Goal: Information Seeking & Learning: Learn about a topic

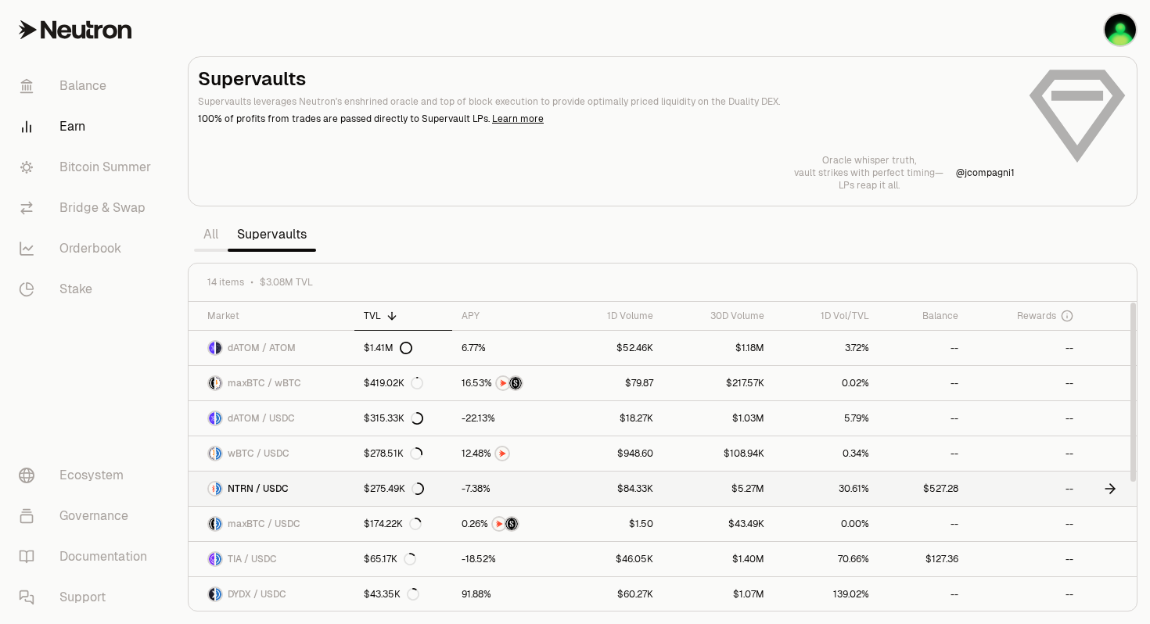
click at [632, 495] on link "$84.33K" at bounding box center [612, 489] width 102 height 34
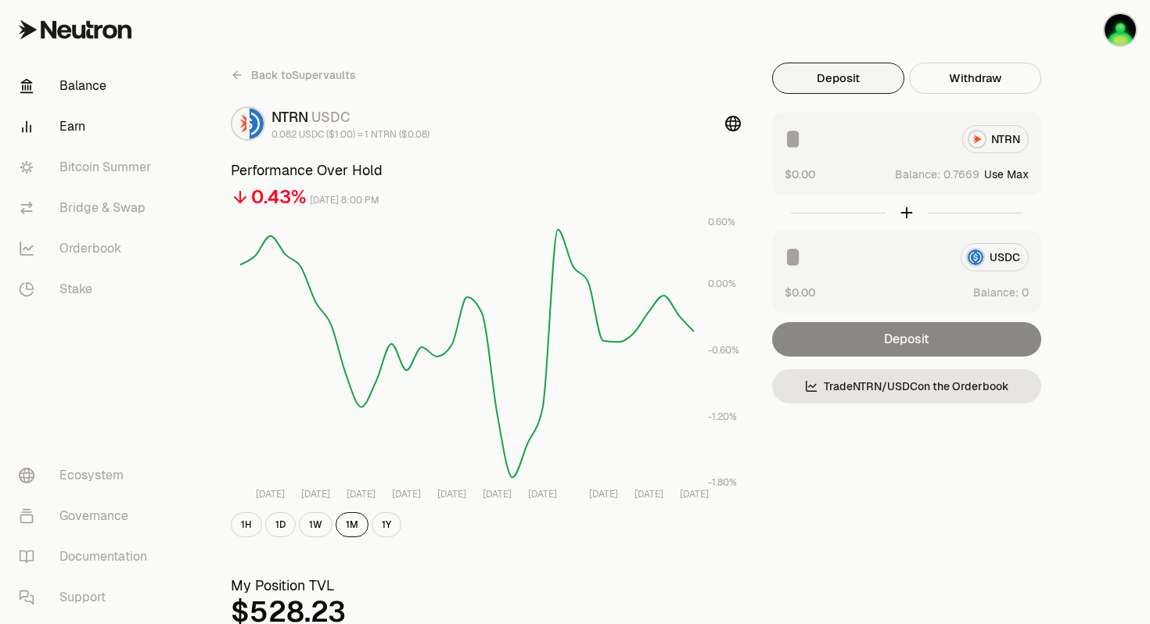
click at [89, 92] on link "Balance" at bounding box center [87, 86] width 163 height 41
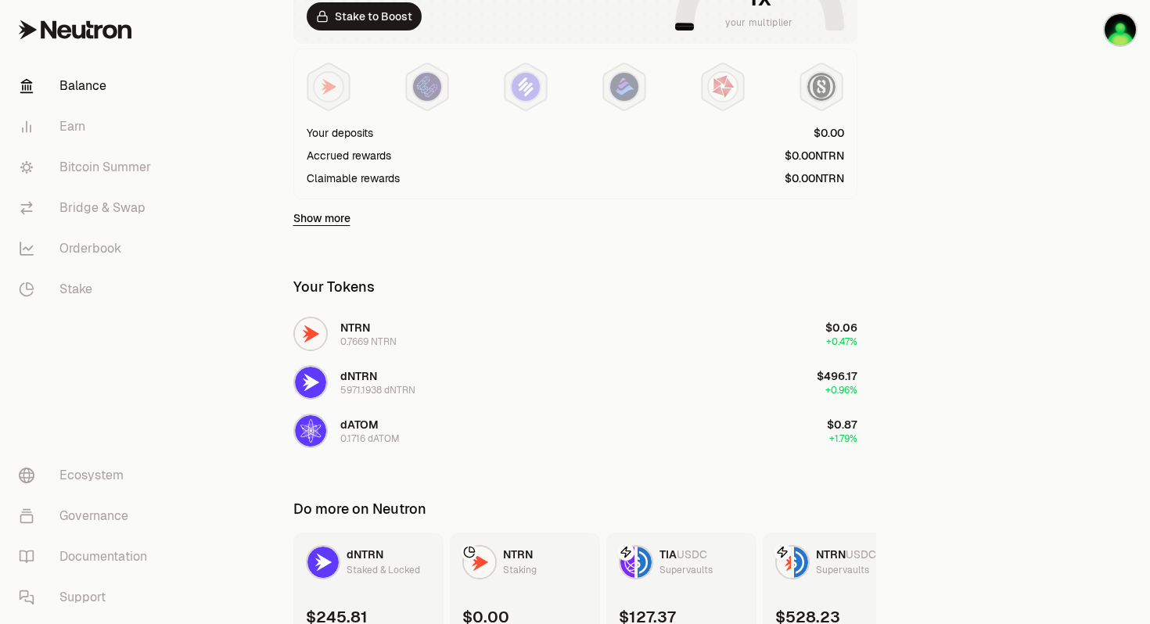
scroll to position [487, 0]
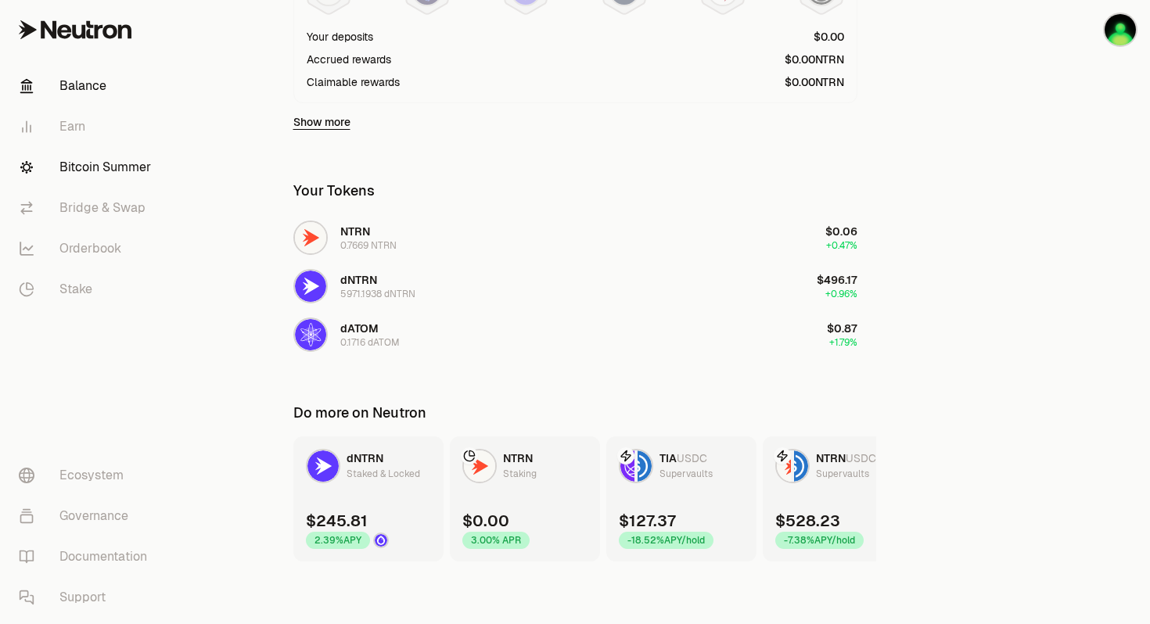
click at [98, 168] on link "Bitcoin Summer" at bounding box center [87, 167] width 163 height 41
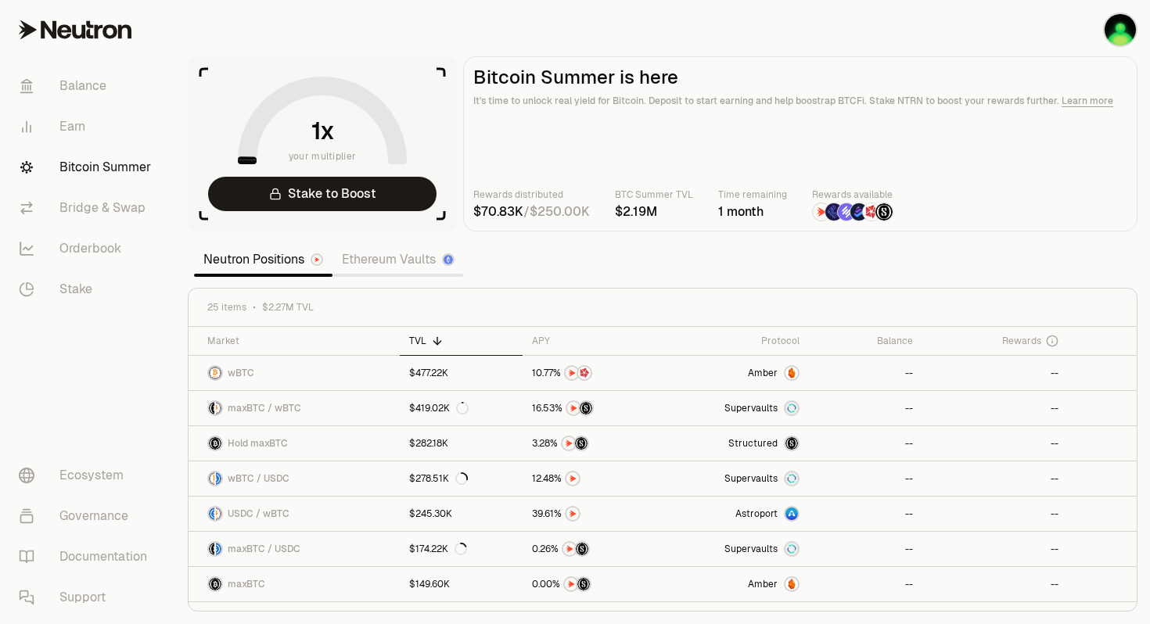
click at [361, 263] on link "Ethereum Vaults" at bounding box center [398, 259] width 131 height 31
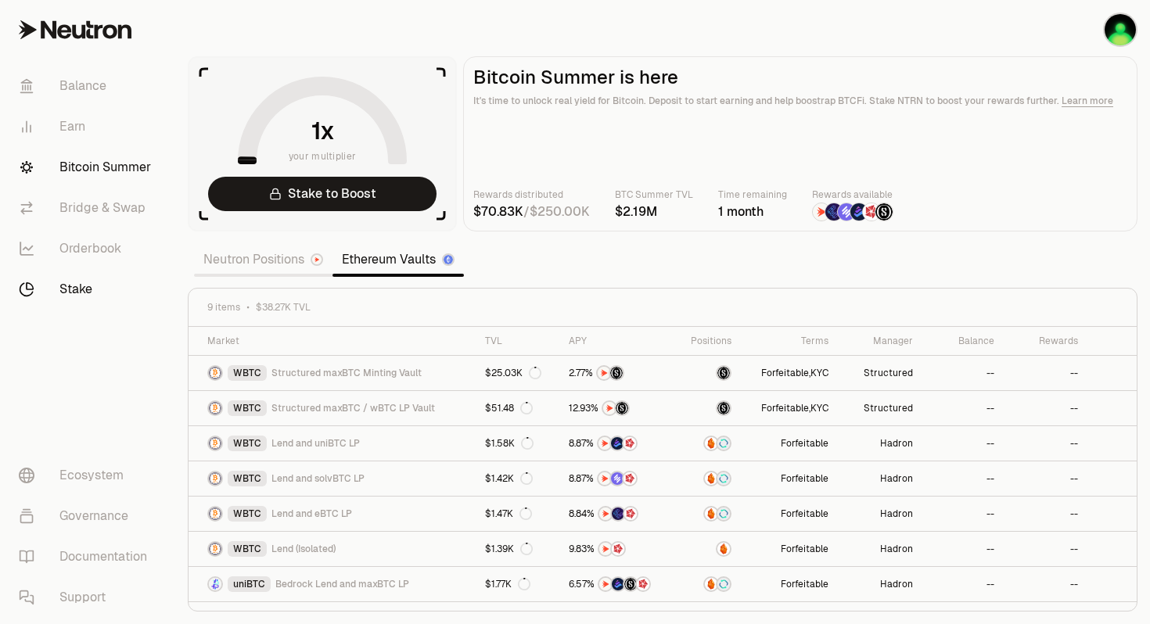
click at [82, 291] on link "Stake" at bounding box center [87, 289] width 163 height 41
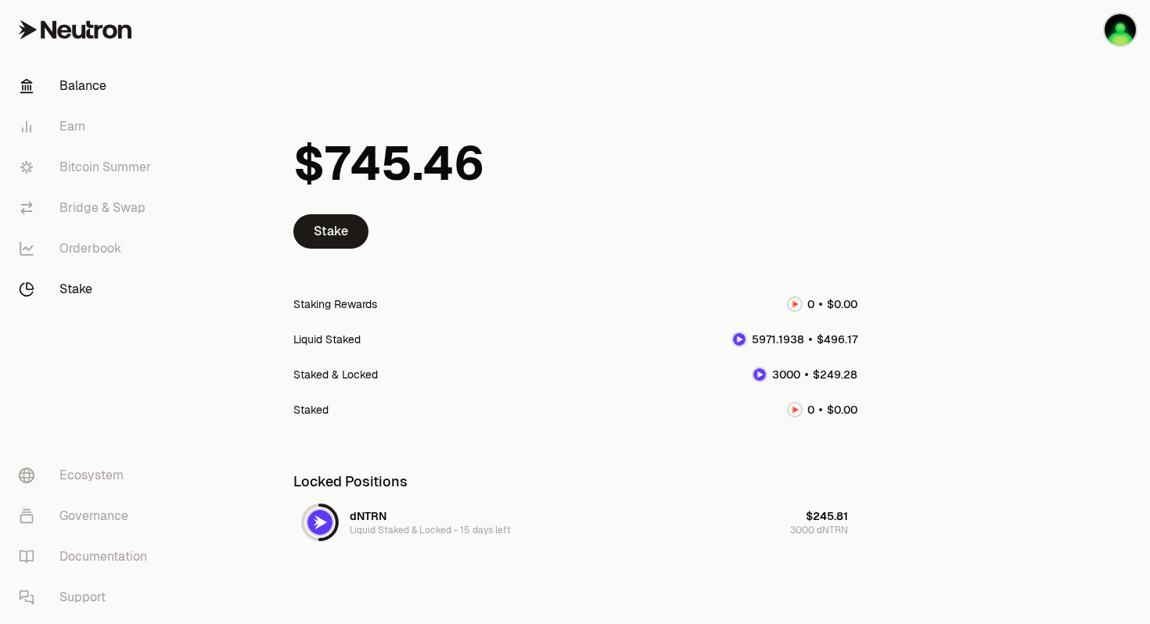
click at [91, 90] on link "Balance" at bounding box center [87, 86] width 163 height 41
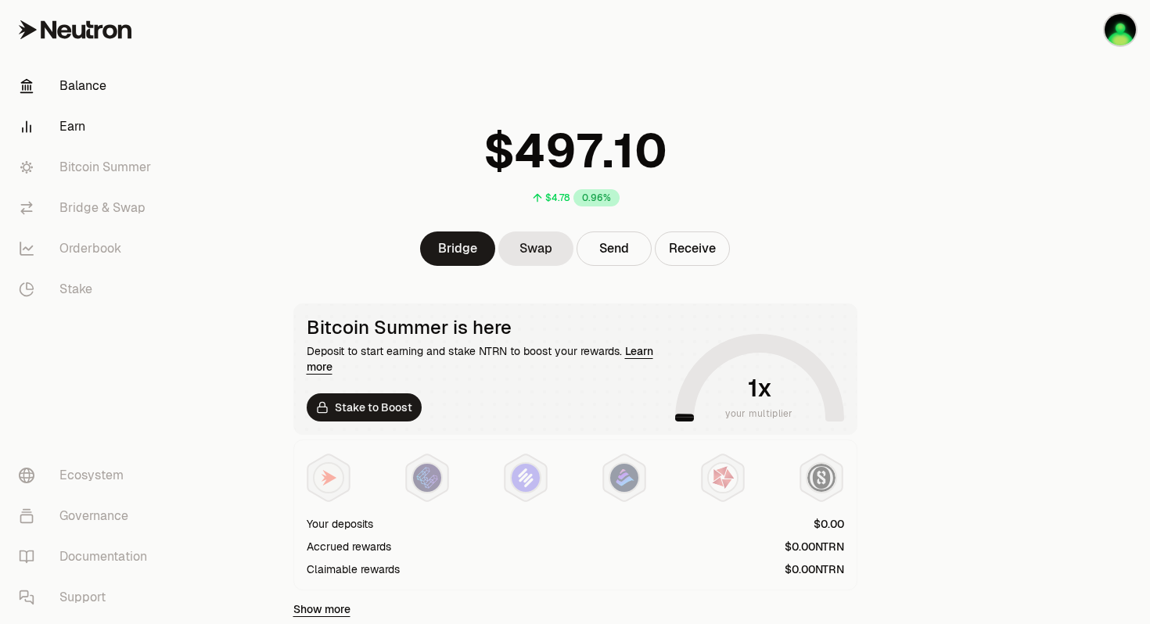
click at [72, 129] on link "Earn" at bounding box center [87, 126] width 163 height 41
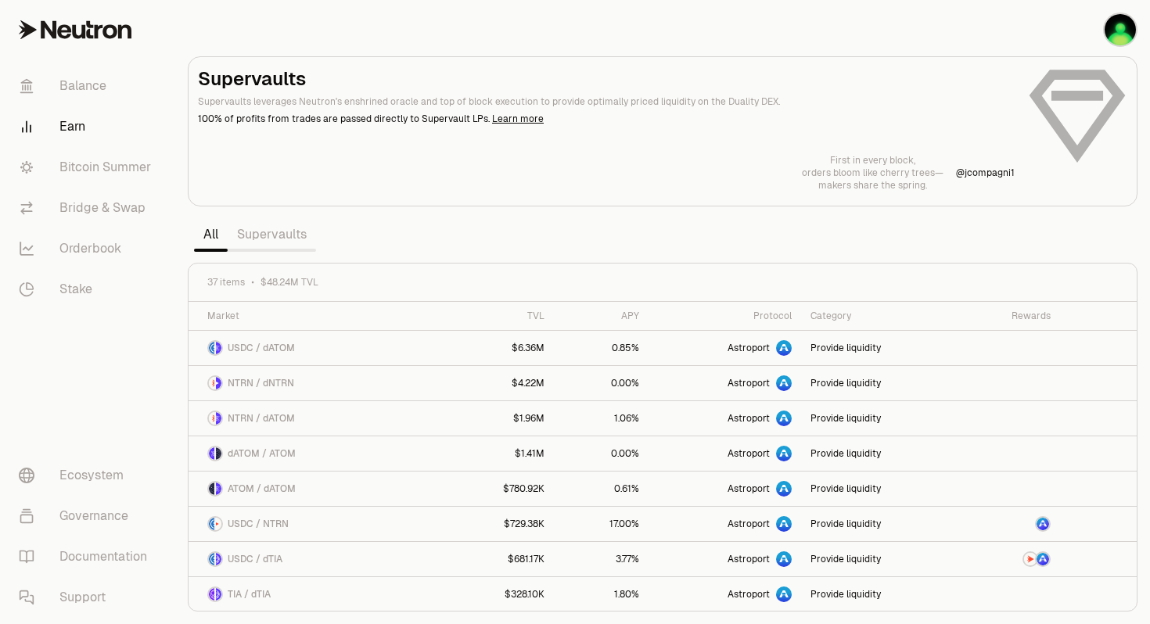
click at [279, 240] on link "Supervaults" at bounding box center [272, 234] width 88 height 31
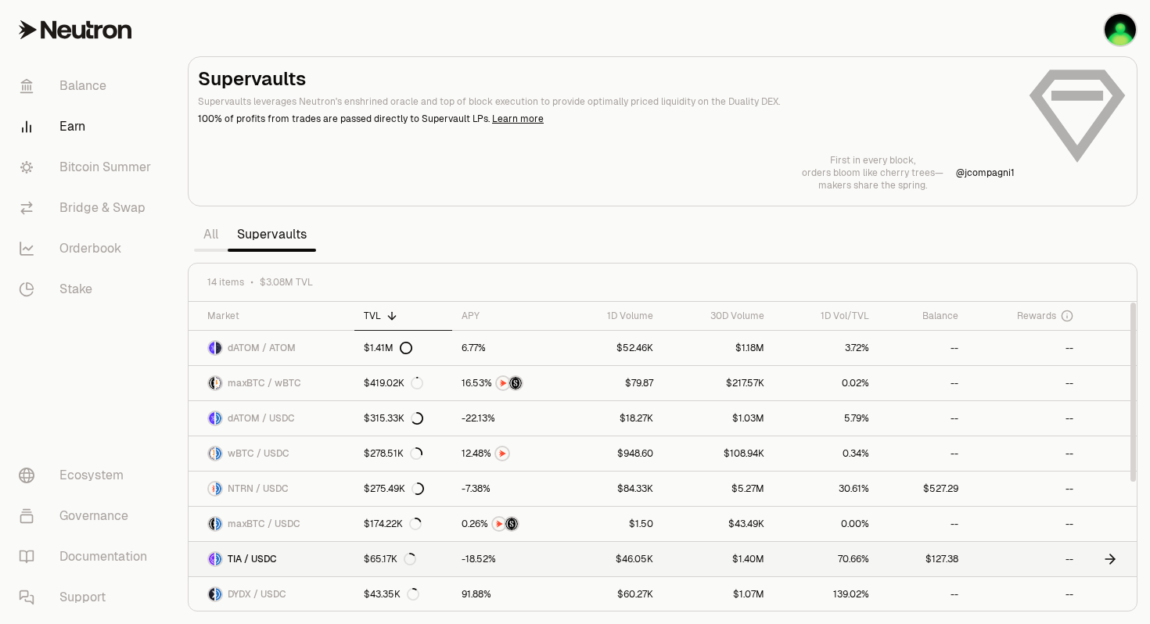
click at [268, 559] on span "TIA / USDC" at bounding box center [252, 559] width 49 height 13
